Goal: Information Seeking & Learning: Learn about a topic

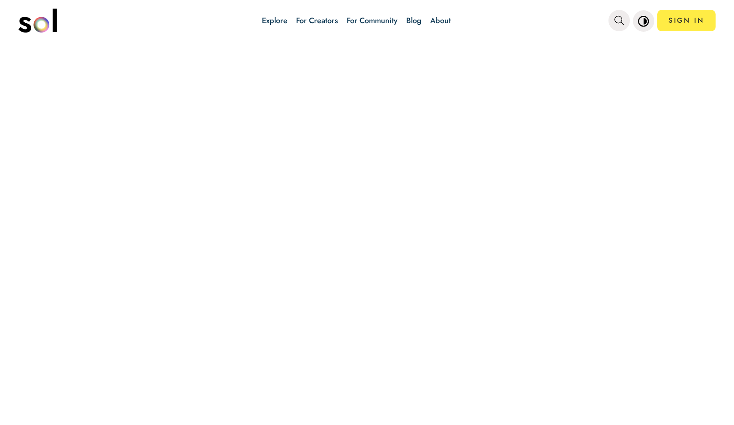
click at [99, 31] on div "main navigation" at bounding box center [61, 21] width 86 height 30
